Goal: Check status

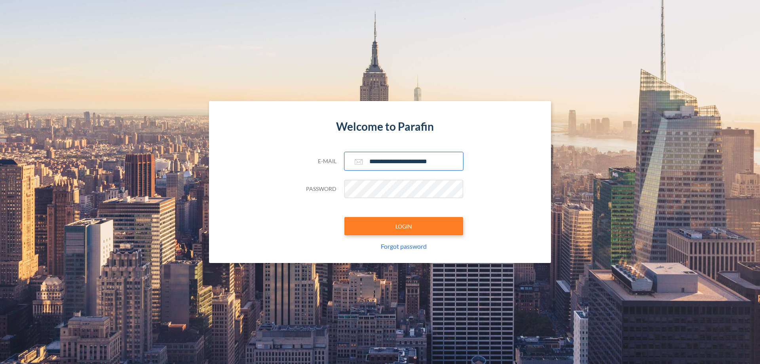
type input "**********"
click at [403, 226] on button "LOGIN" at bounding box center [403, 226] width 119 height 18
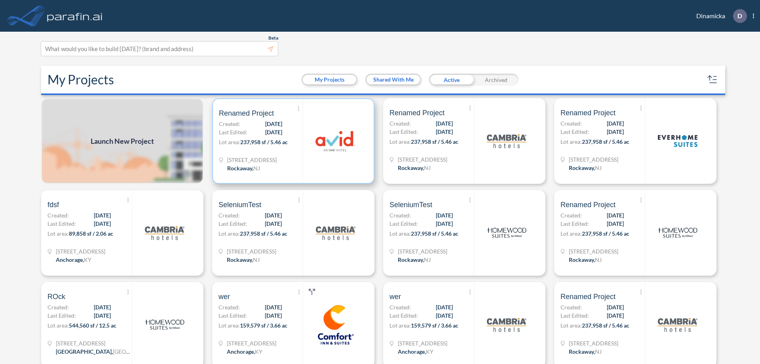
scroll to position [2, 0]
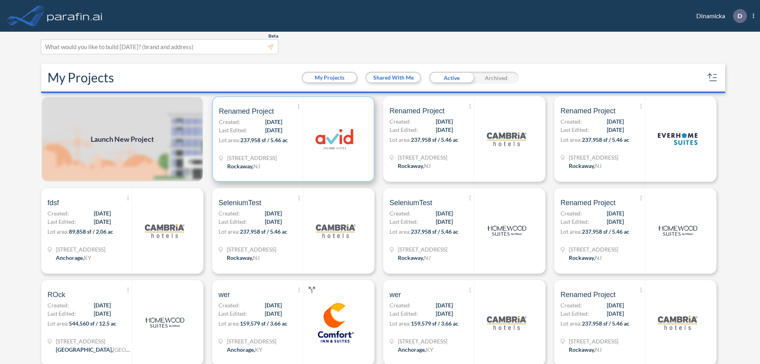
click at [292, 139] on p "Lot area: 237,958 sf / 5.46 ac" at bounding box center [261, 141] width 84 height 11
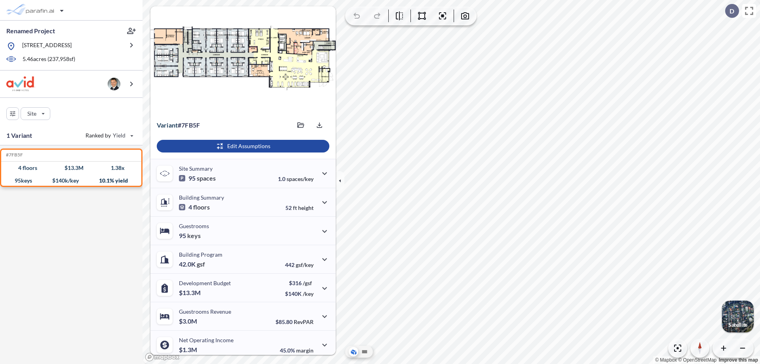
scroll to position [33, 0]
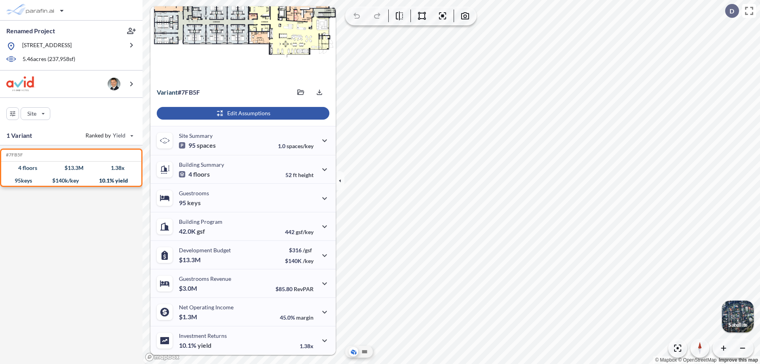
click at [242, 113] on div "button" at bounding box center [243, 113] width 172 height 13
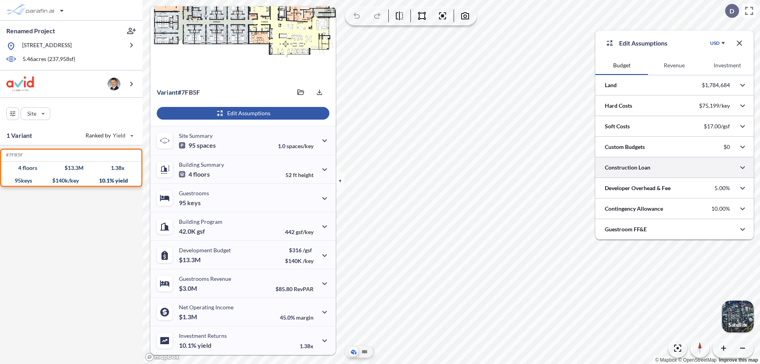
click at [674, 167] on div at bounding box center [674, 167] width 158 height 20
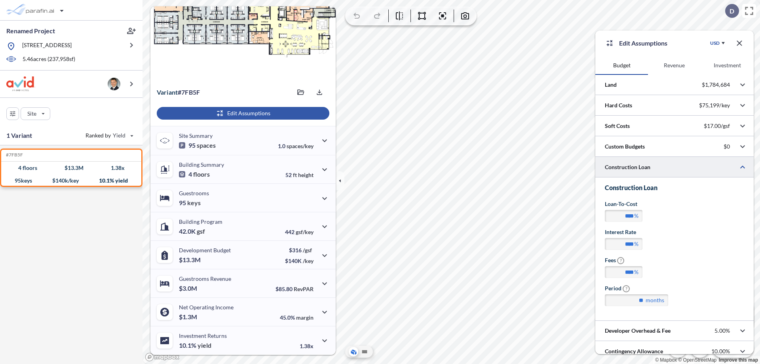
scroll to position [28, 0]
